Goal: Task Accomplishment & Management: Use online tool/utility

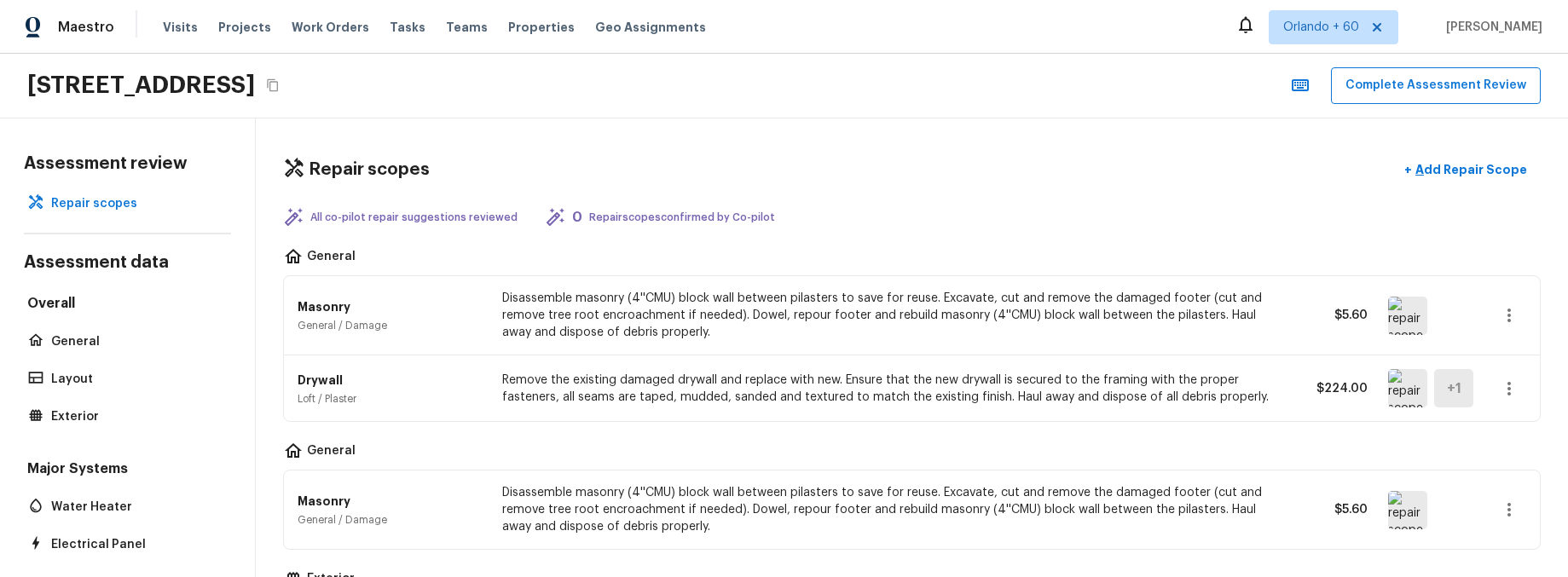
scroll to position [617, 0]
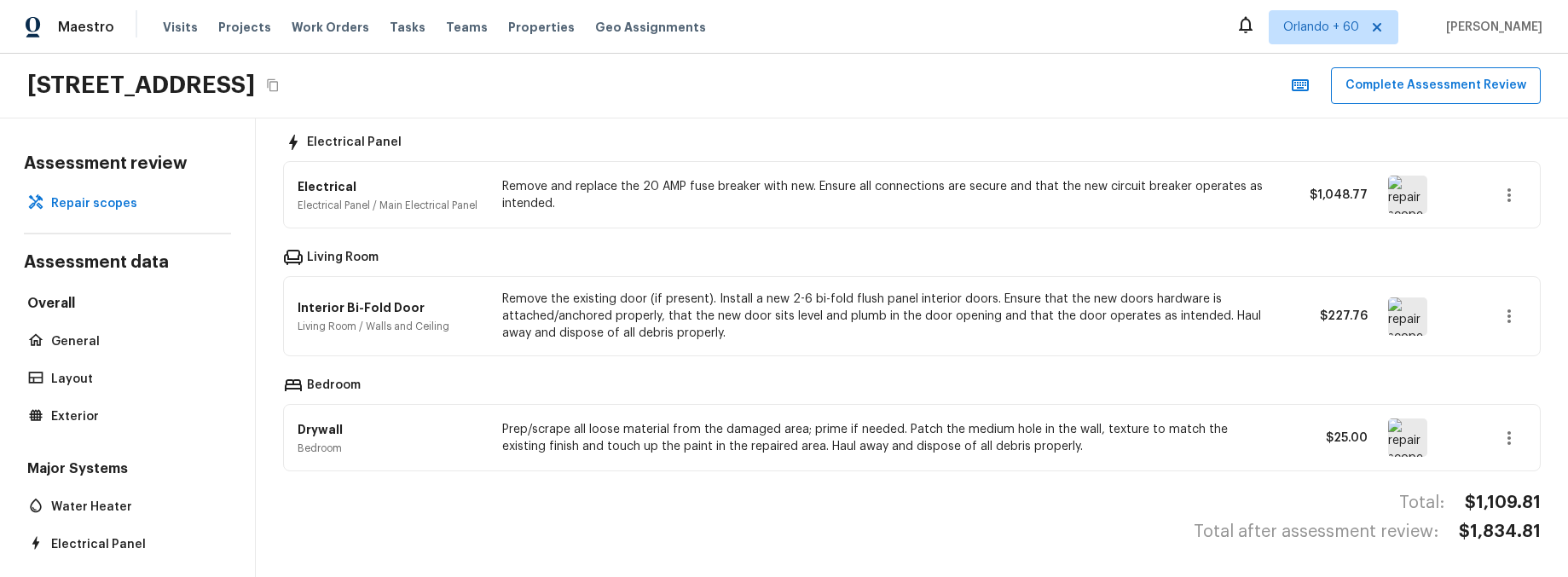
click at [1010, 78] on div "[STREET_ADDRESS] Complete Assessment Review" at bounding box center [784, 86] width 1568 height 65
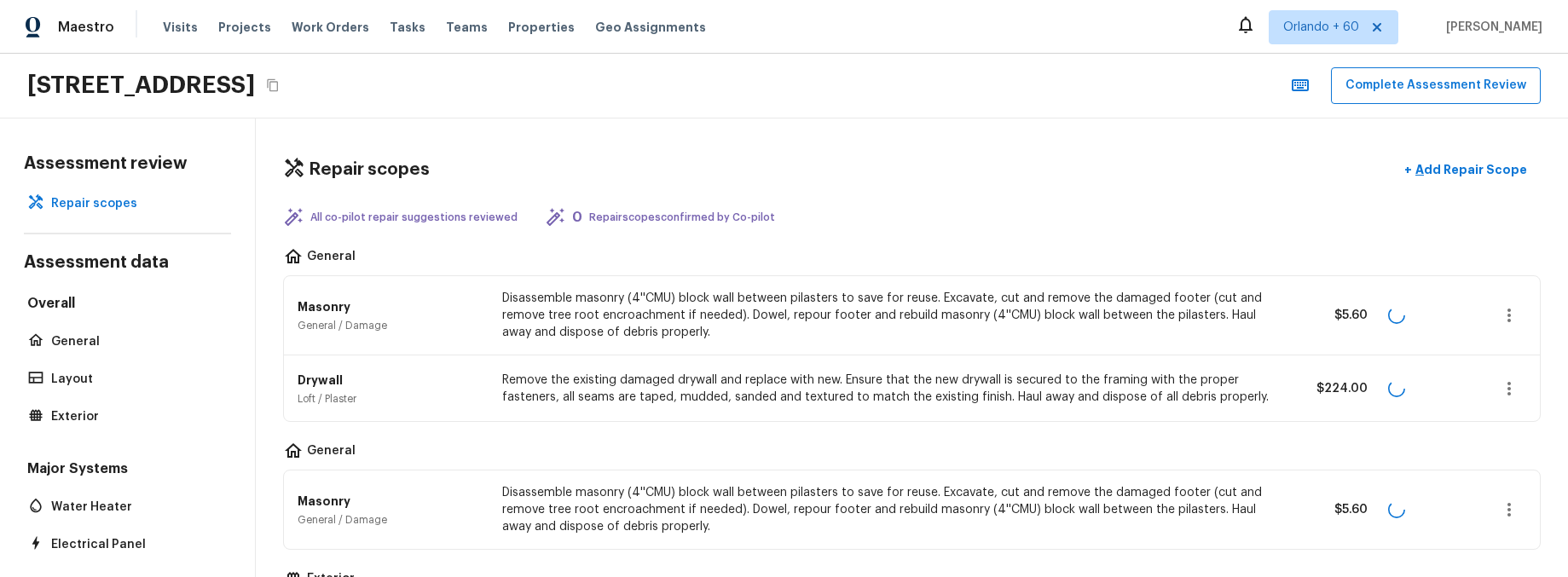
scroll to position [617, 0]
